Goal: Task Accomplishment & Management: Manage account settings

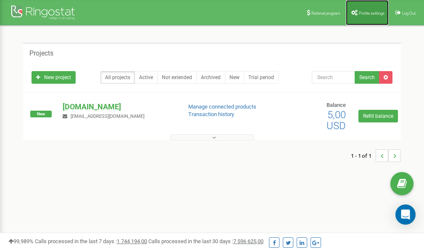
click at [363, 13] on span "Profile settings" at bounding box center [372, 13] width 26 height 5
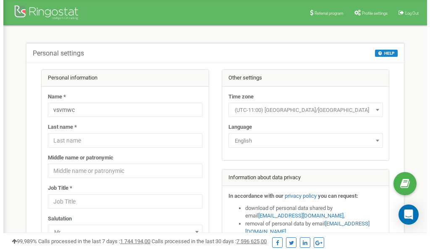
scroll to position [42, 0]
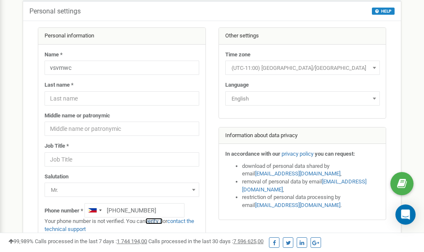
click at [158, 221] on link "verify it" at bounding box center [153, 220] width 17 height 6
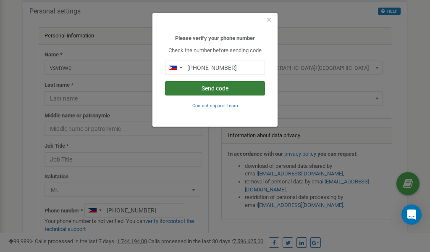
click at [221, 90] on button "Send code" at bounding box center [215, 88] width 100 height 14
